Goal: Use online tool/utility: Utilize a website feature to perform a specific function

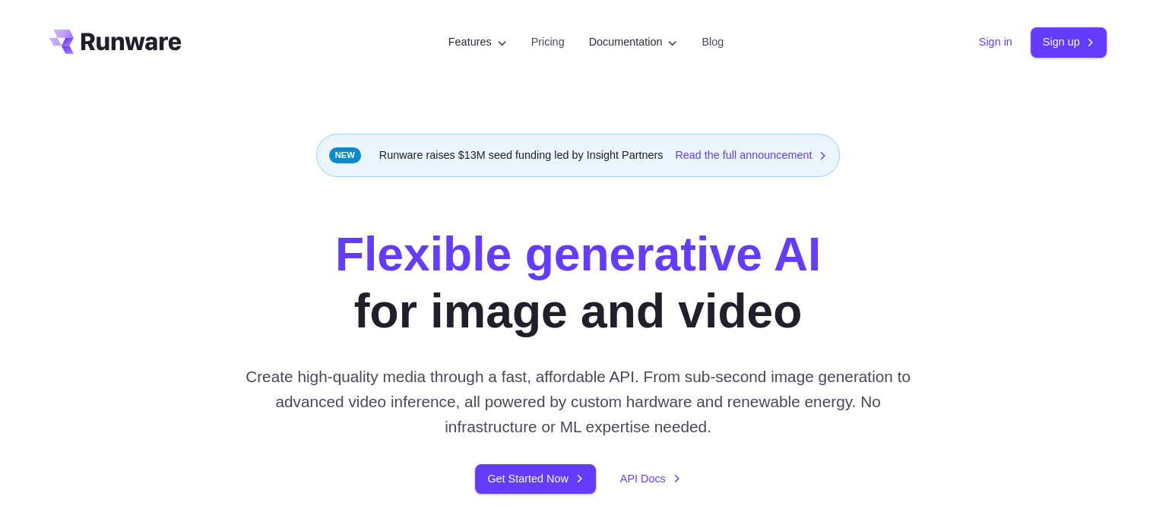
click at [990, 43] on link "Sign in" at bounding box center [995, 41] width 33 height 17
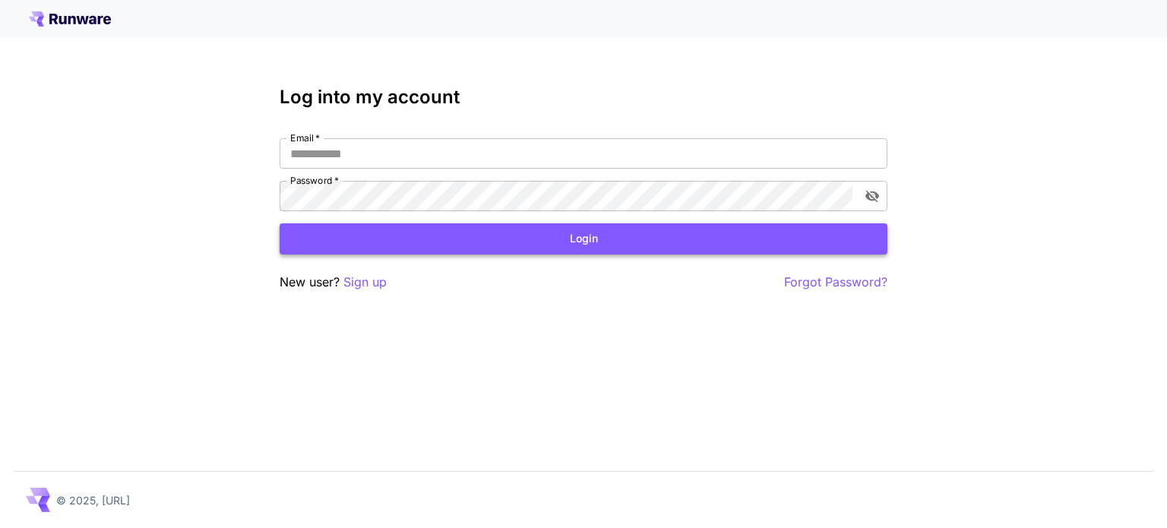
type input "**********"
click at [587, 240] on button "Login" at bounding box center [584, 238] width 608 height 31
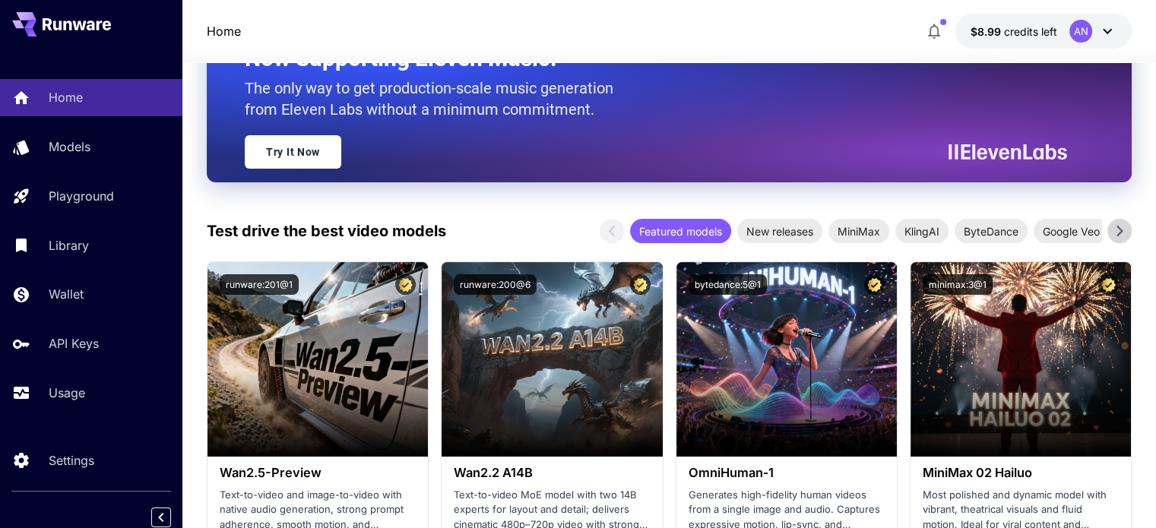
scroll to position [228, 0]
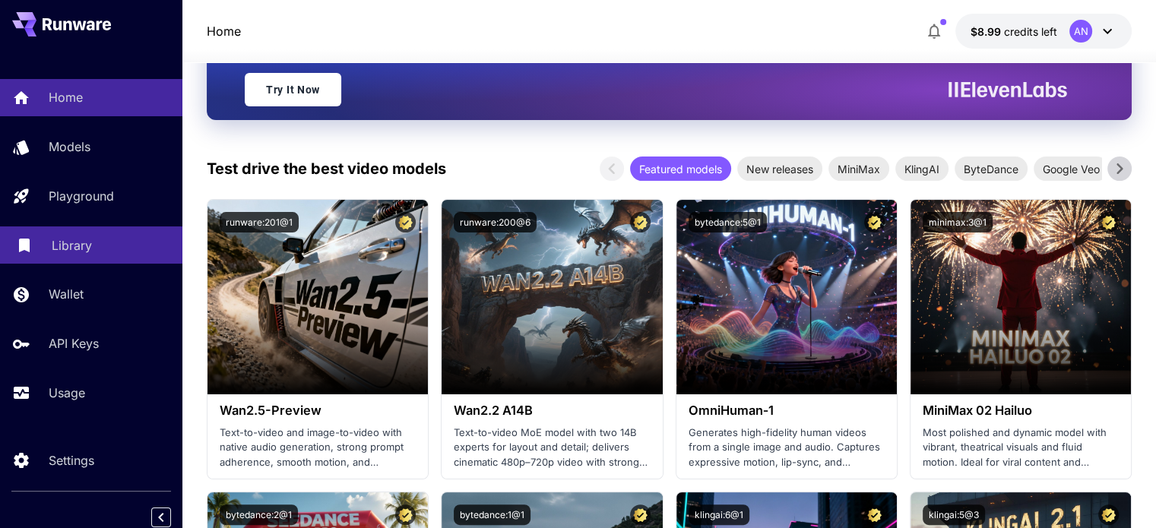
click at [96, 245] on div "Library" at bounding box center [111, 245] width 119 height 18
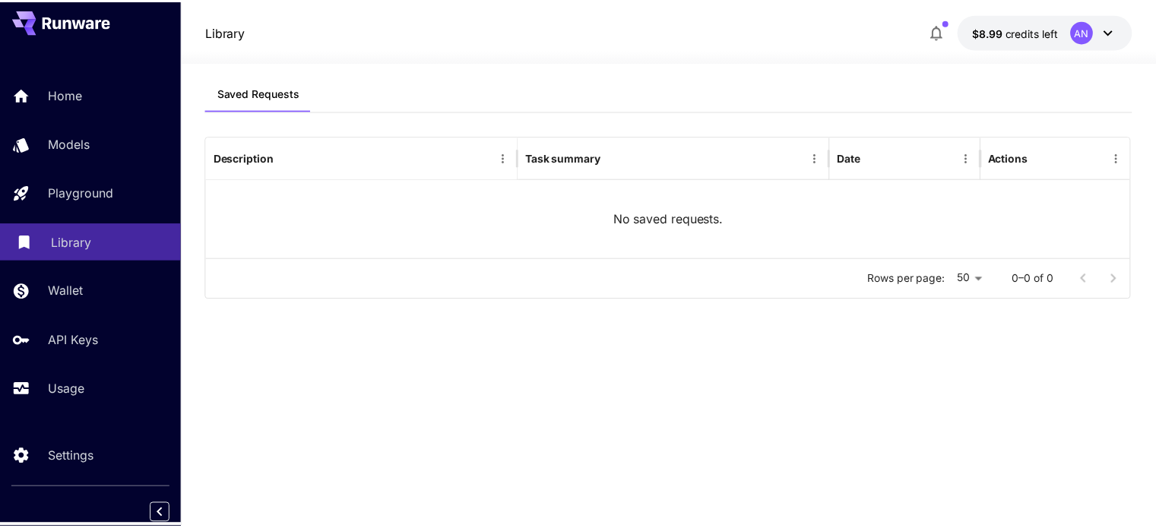
scroll to position [6, 0]
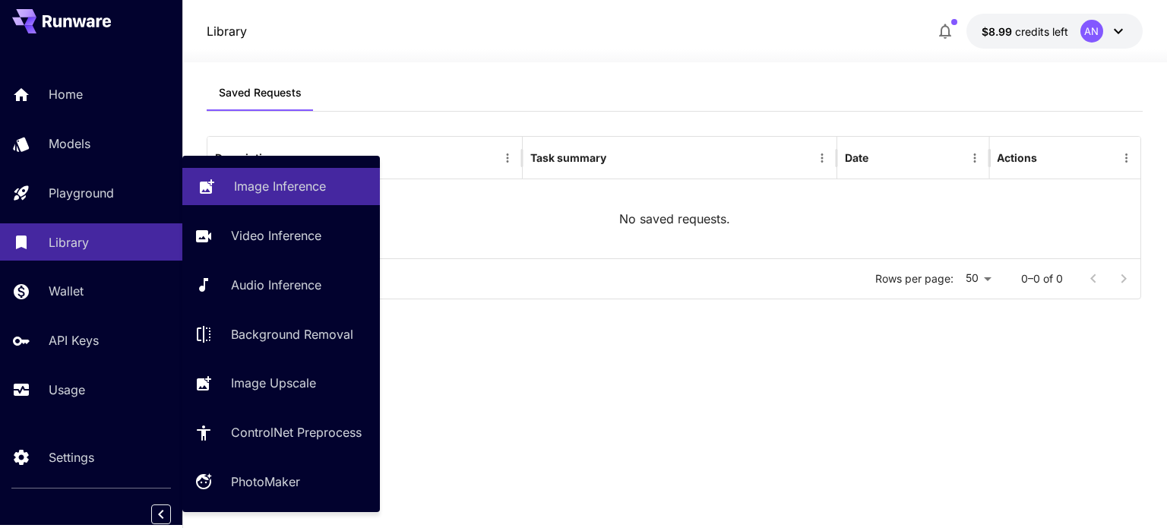
click at [330, 187] on div "Image Inference" at bounding box center [301, 186] width 134 height 18
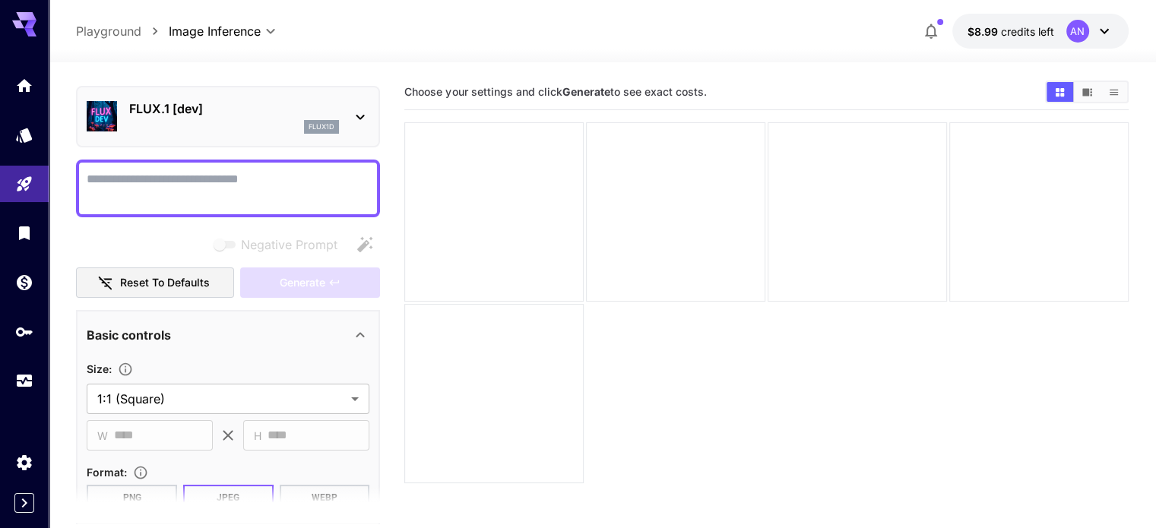
scroll to position [76, 0]
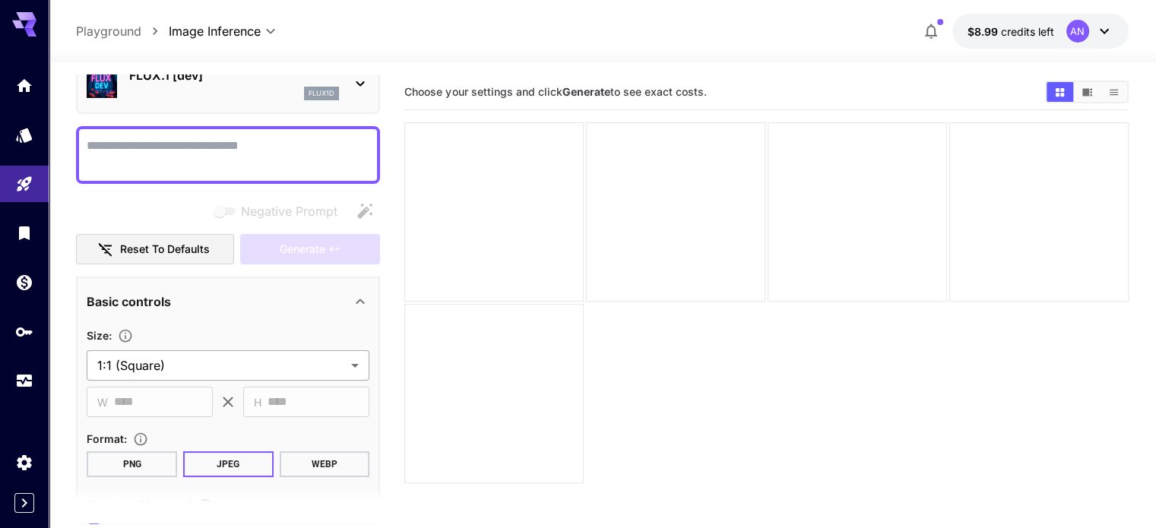
click at [356, 366] on body "**********" at bounding box center [578, 324] width 1156 height 648
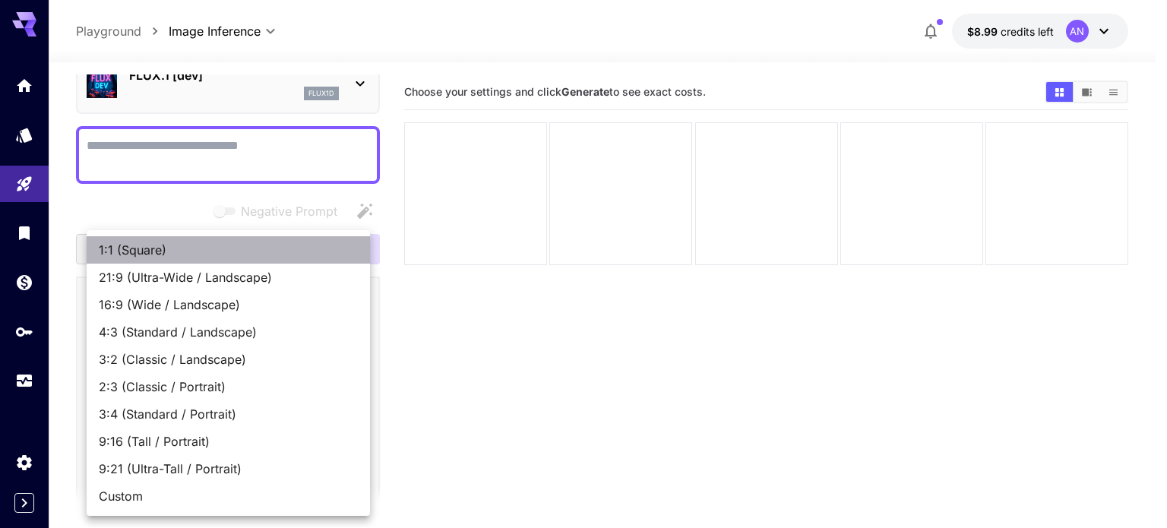
click at [173, 251] on span "1:1 (Square)" at bounding box center [228, 250] width 259 height 18
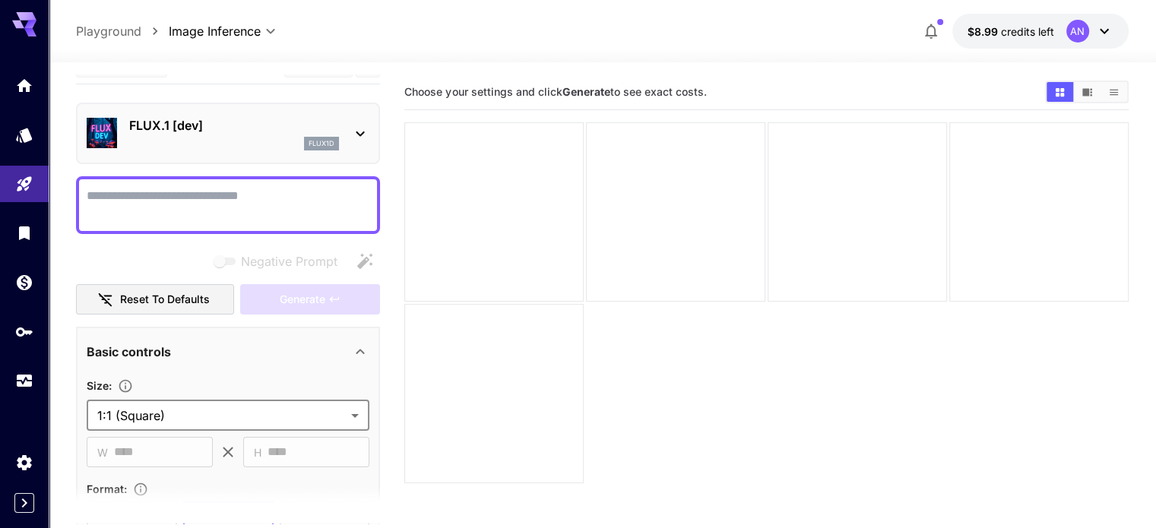
scroll to position [0, 0]
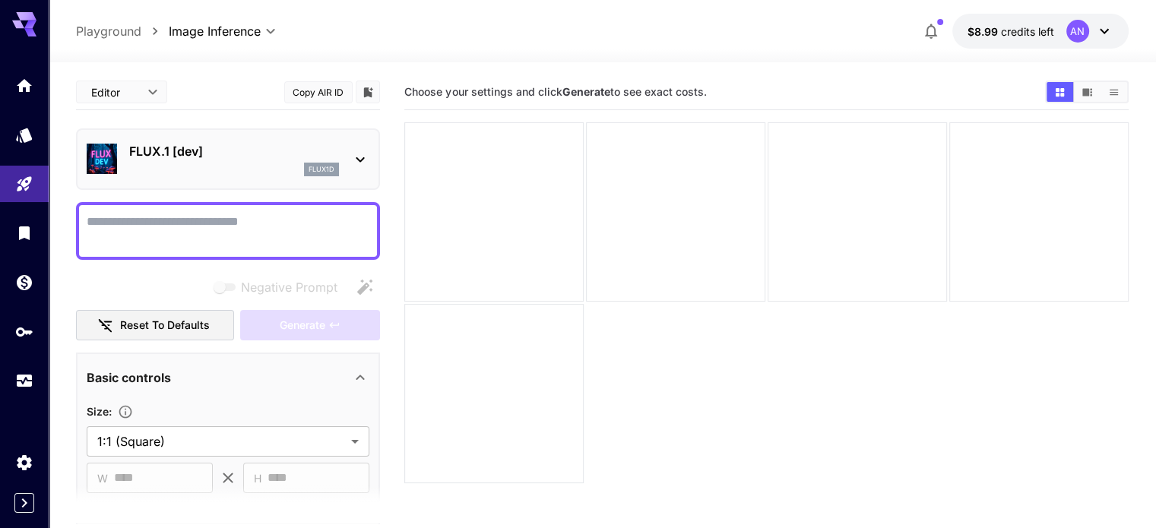
click at [148, 223] on textarea "Negative Prompt" at bounding box center [228, 231] width 283 height 36
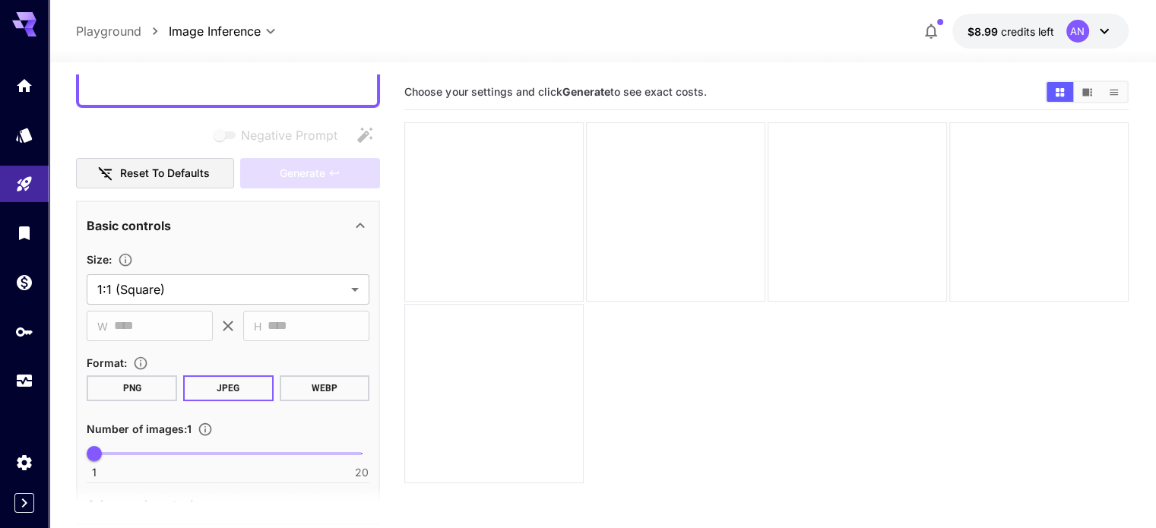
scroll to position [228, 0]
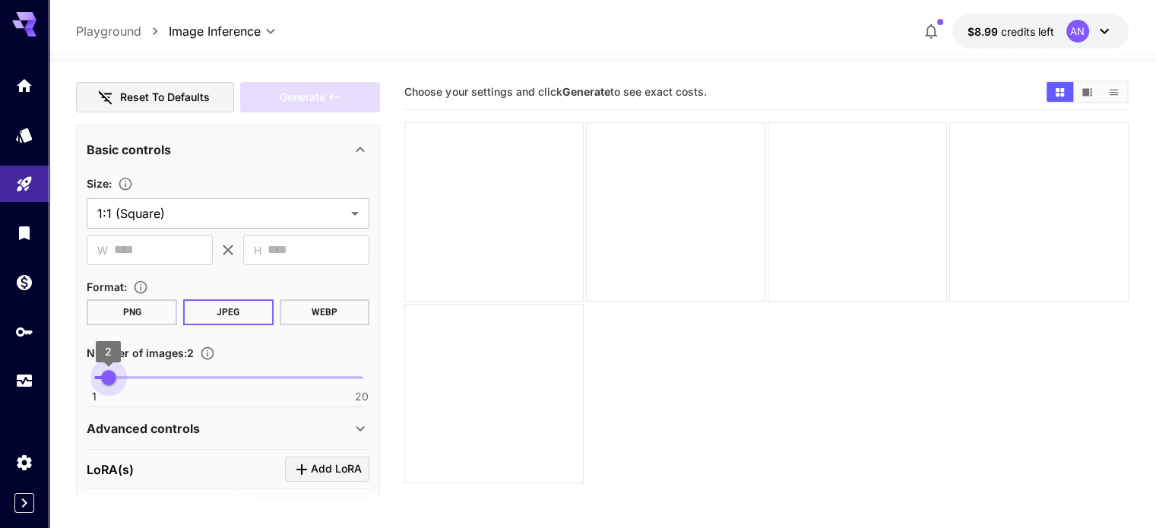
type input "*"
drag, startPoint x: 91, startPoint y: 378, endPoint x: 119, endPoint y: 385, distance: 28.4
click at [119, 385] on span "3" at bounding box center [122, 377] width 15 height 15
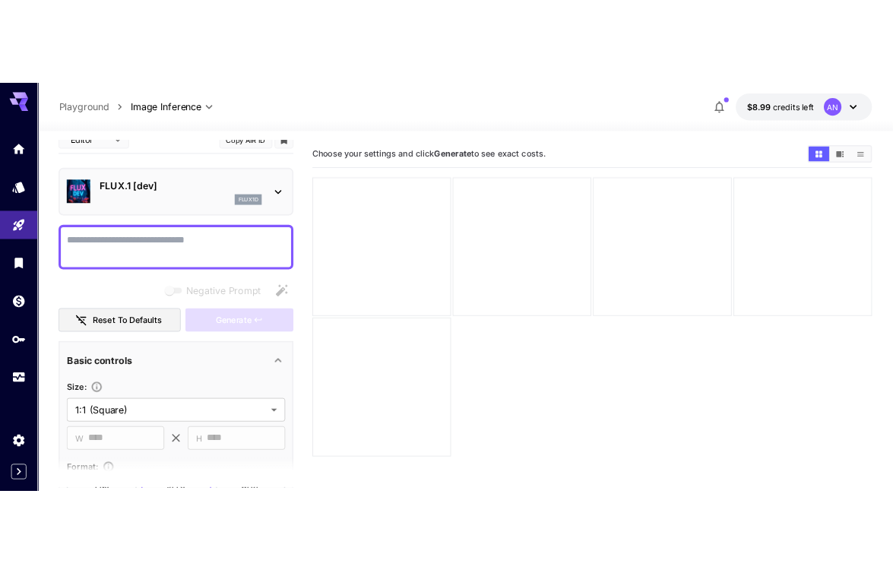
scroll to position [0, 0]
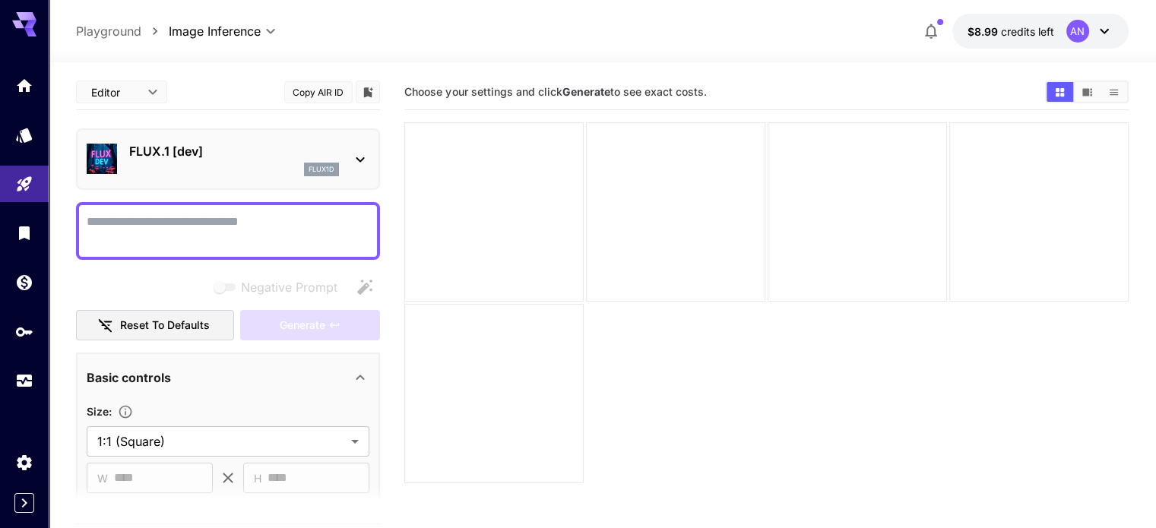
click at [223, 220] on textarea "Negative Prompt" at bounding box center [228, 231] width 283 height 36
click at [371, 93] on icon "Add to library" at bounding box center [368, 92] width 9 height 10
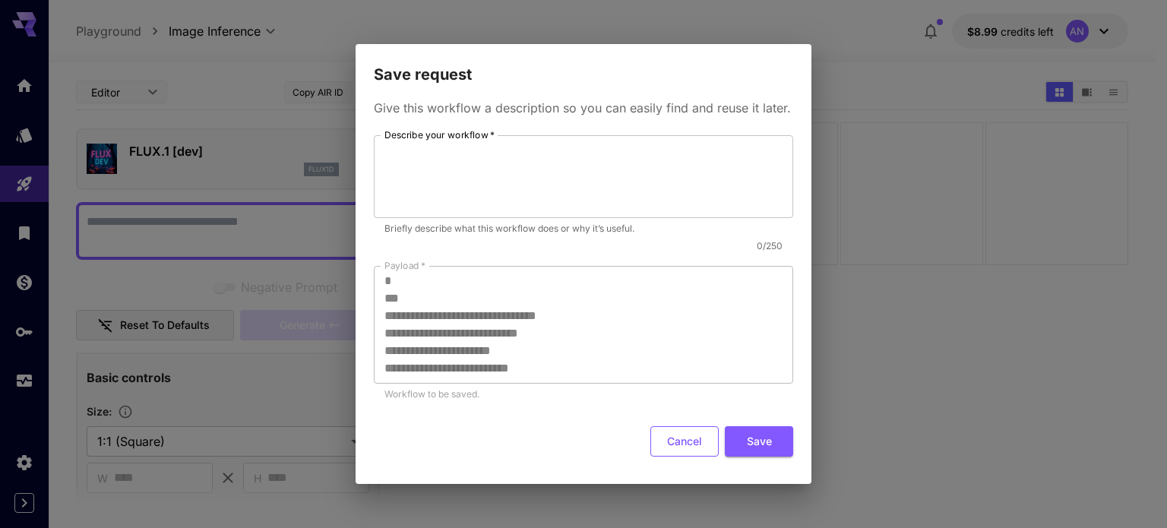
click at [679, 434] on button "Cancel" at bounding box center [685, 441] width 68 height 31
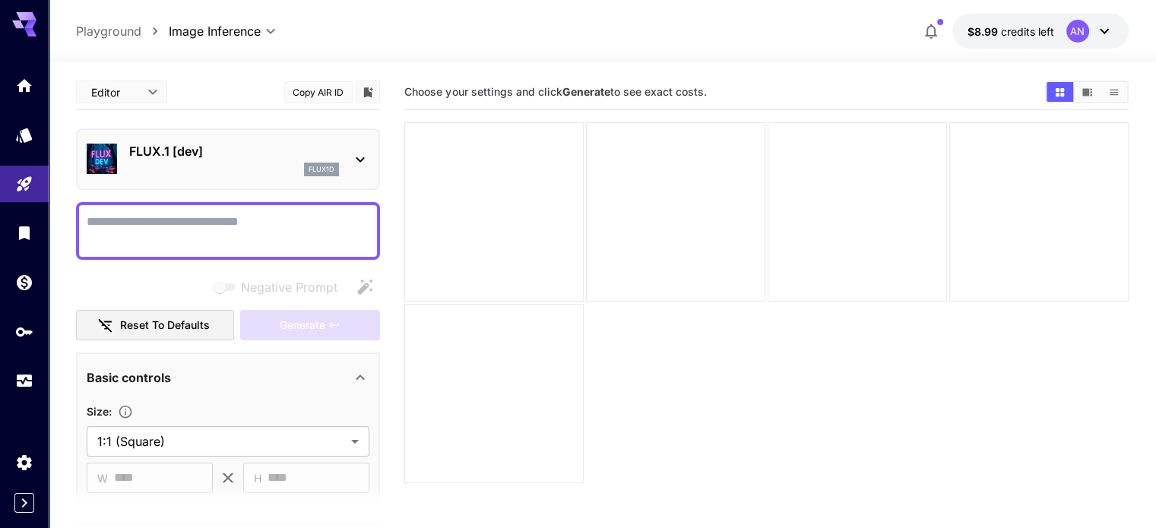
click at [593, 86] on b "Generate" at bounding box center [586, 91] width 48 height 13
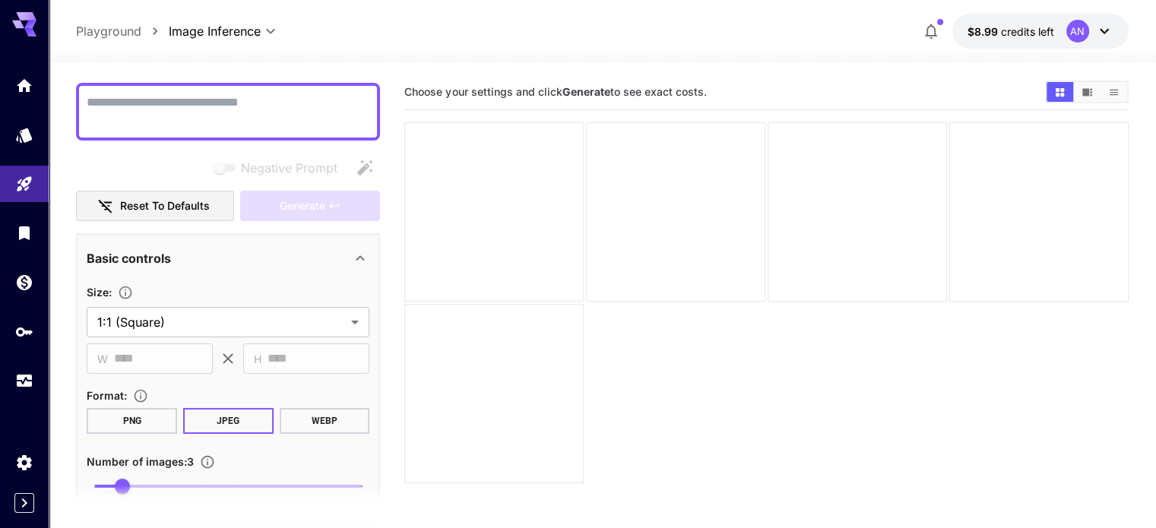
scroll to position [94, 0]
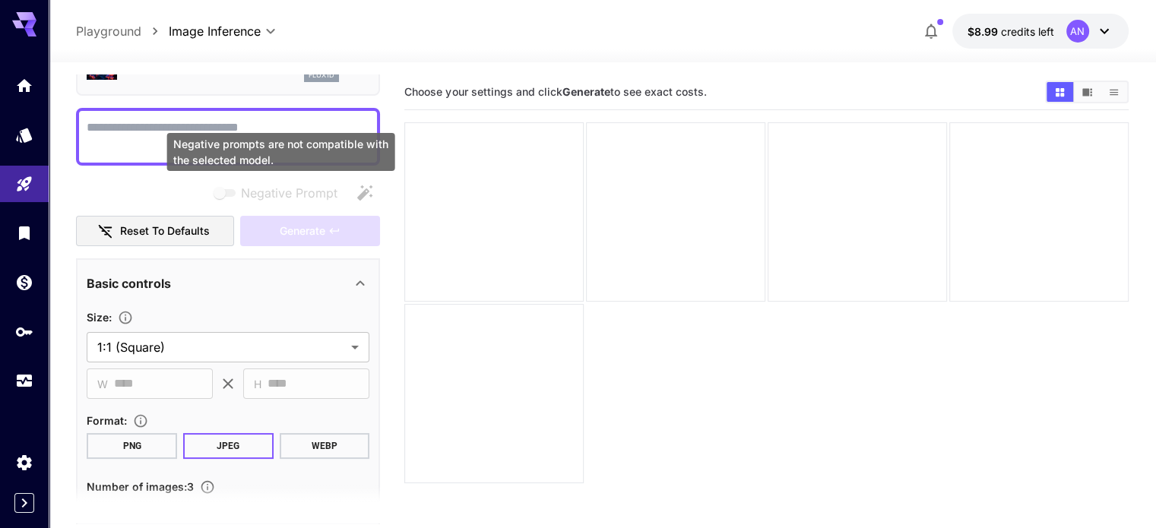
click at [233, 189] on span "Negative prompts are not compatible with the selected model." at bounding box center [226, 193] width 20 height 8
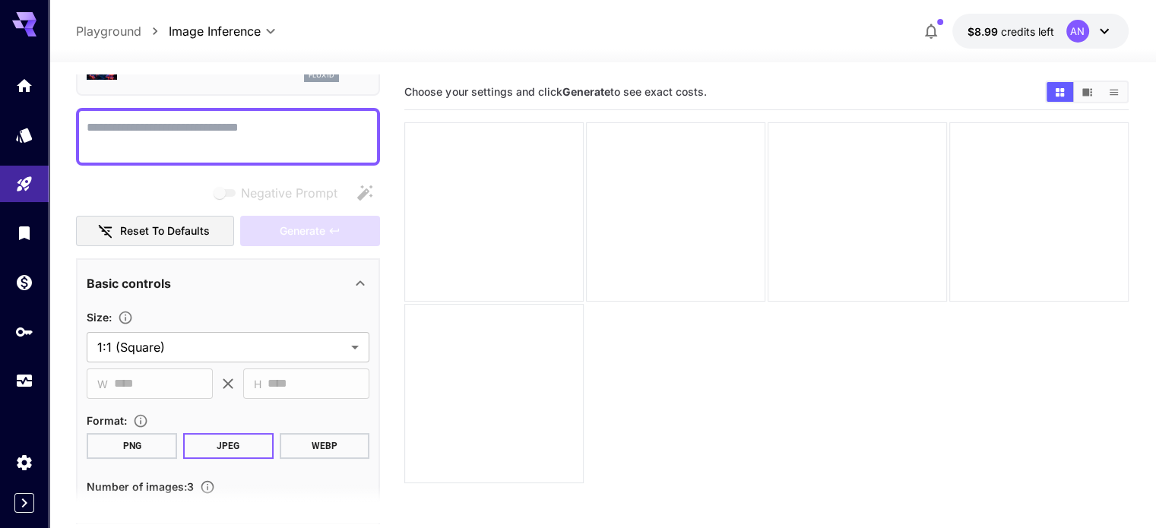
click at [134, 121] on textarea "Negative Prompt" at bounding box center [228, 137] width 283 height 36
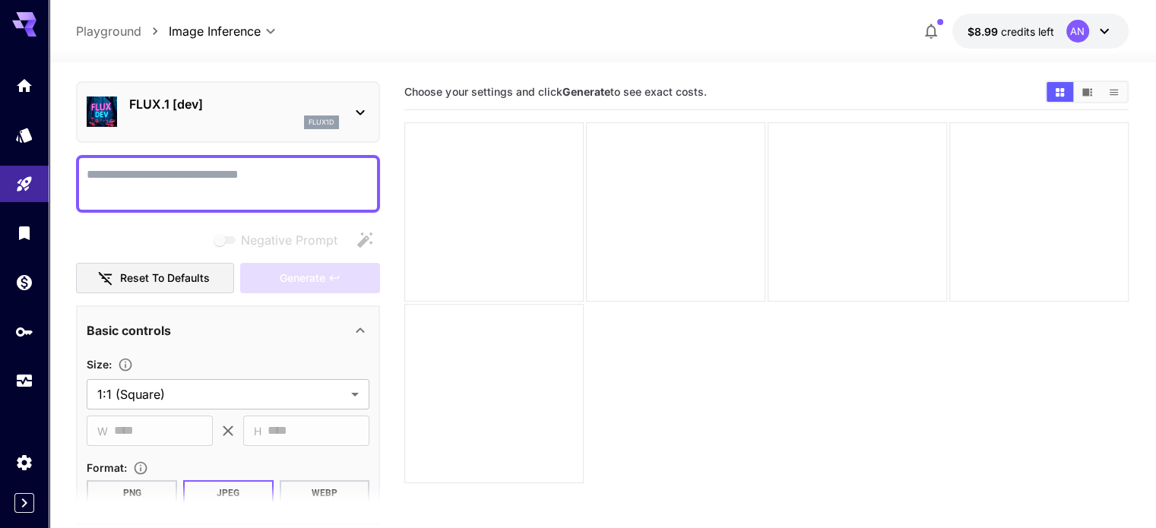
scroll to position [0, 0]
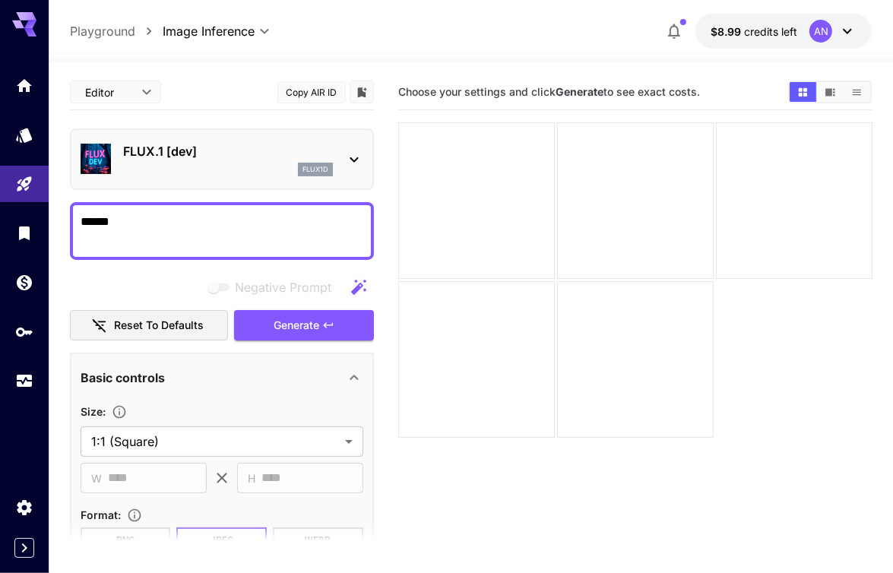
type textarea "******"
